Goal: Find specific page/section: Find specific page/section

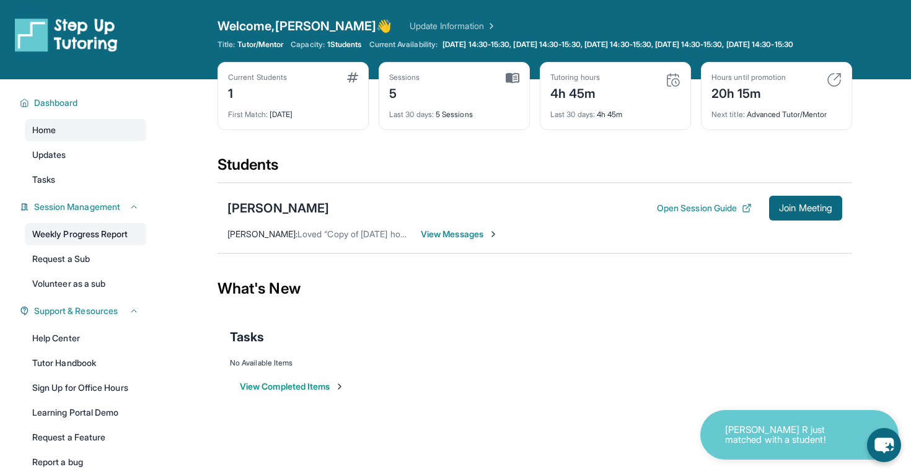
click at [97, 245] on link "Weekly Progress Report" at bounding box center [85, 234] width 121 height 22
